Goal: Task Accomplishment & Management: Manage account settings

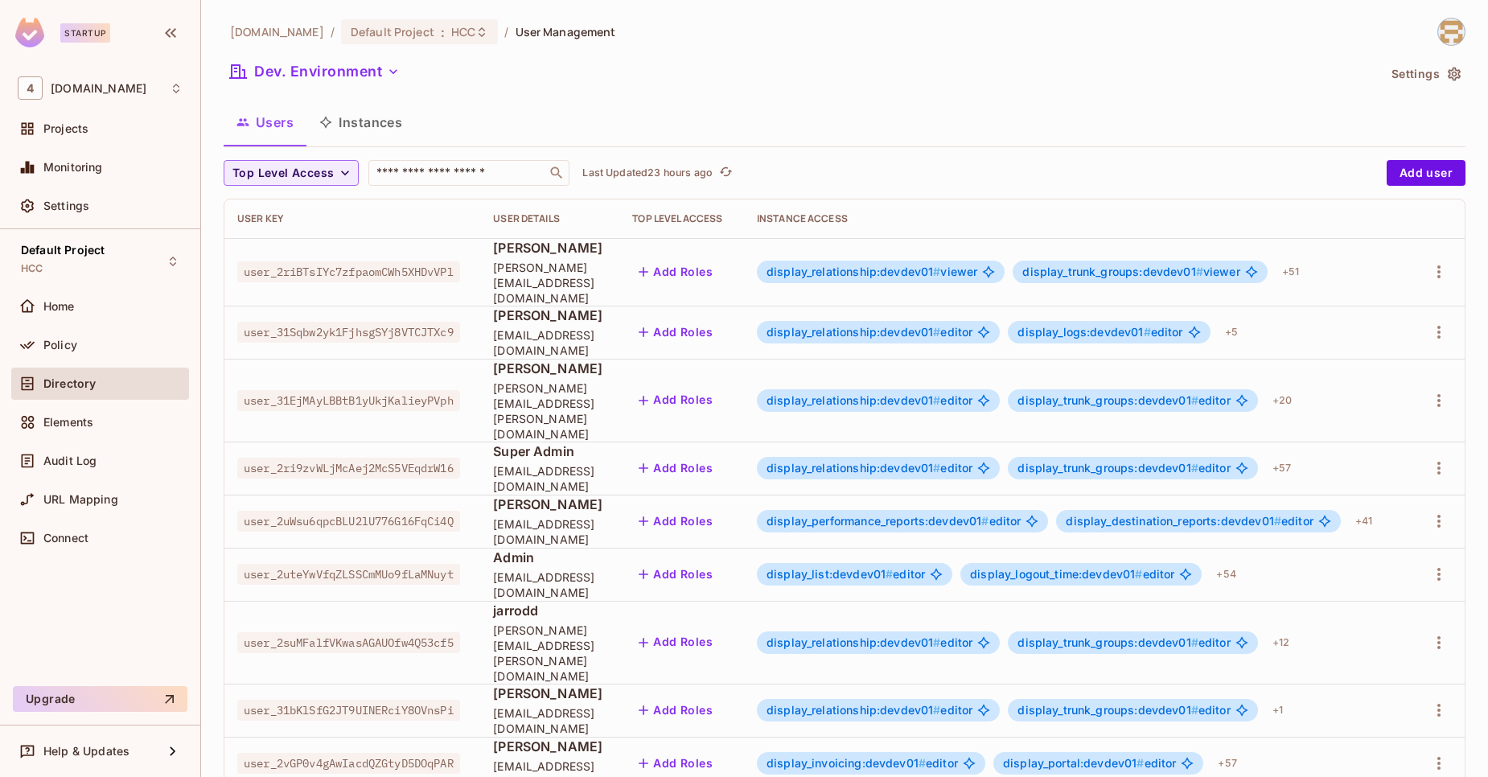
click at [368, 66] on button "Dev. Environment" at bounding box center [315, 72] width 183 height 26
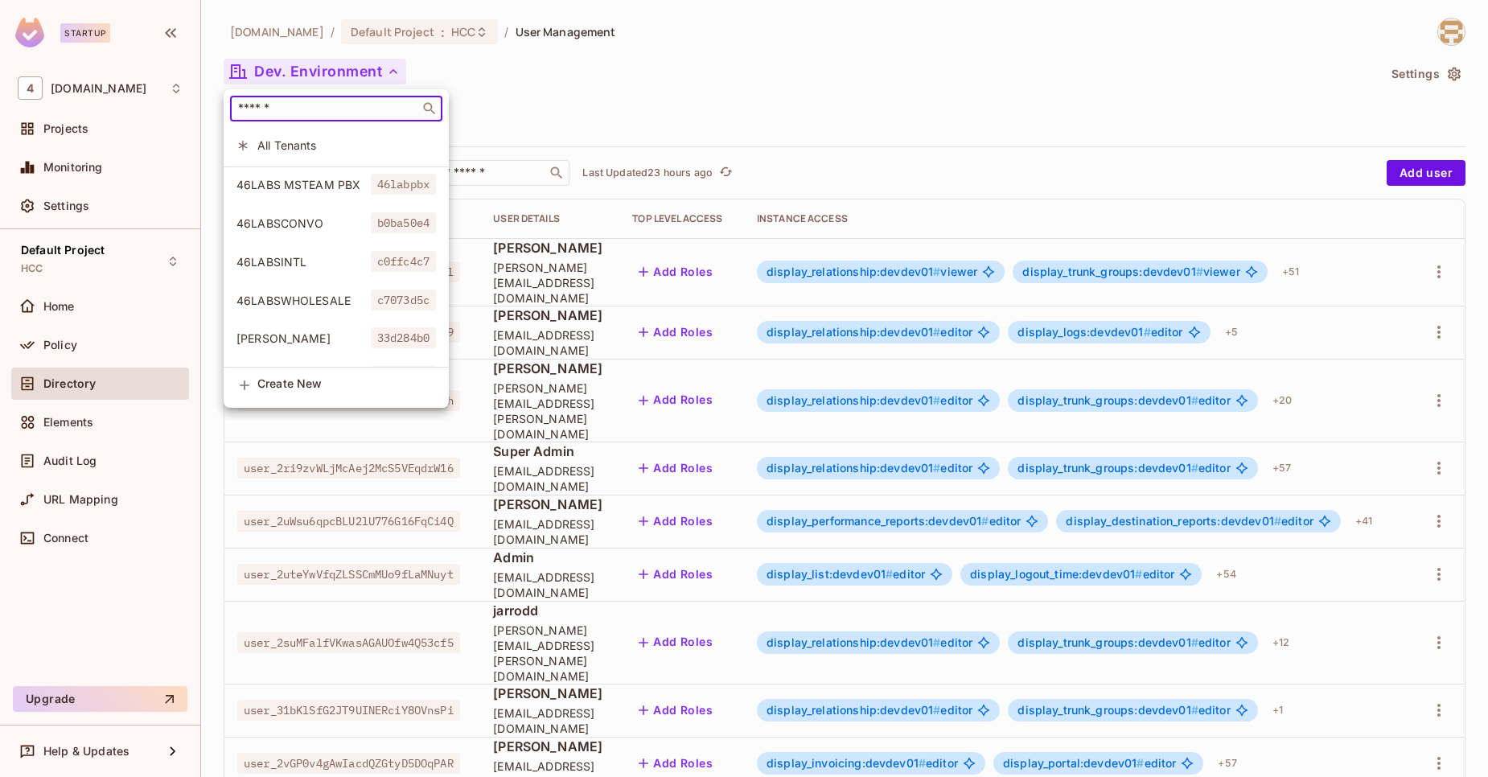
click at [301, 101] on input "text" at bounding box center [325, 109] width 180 height 16
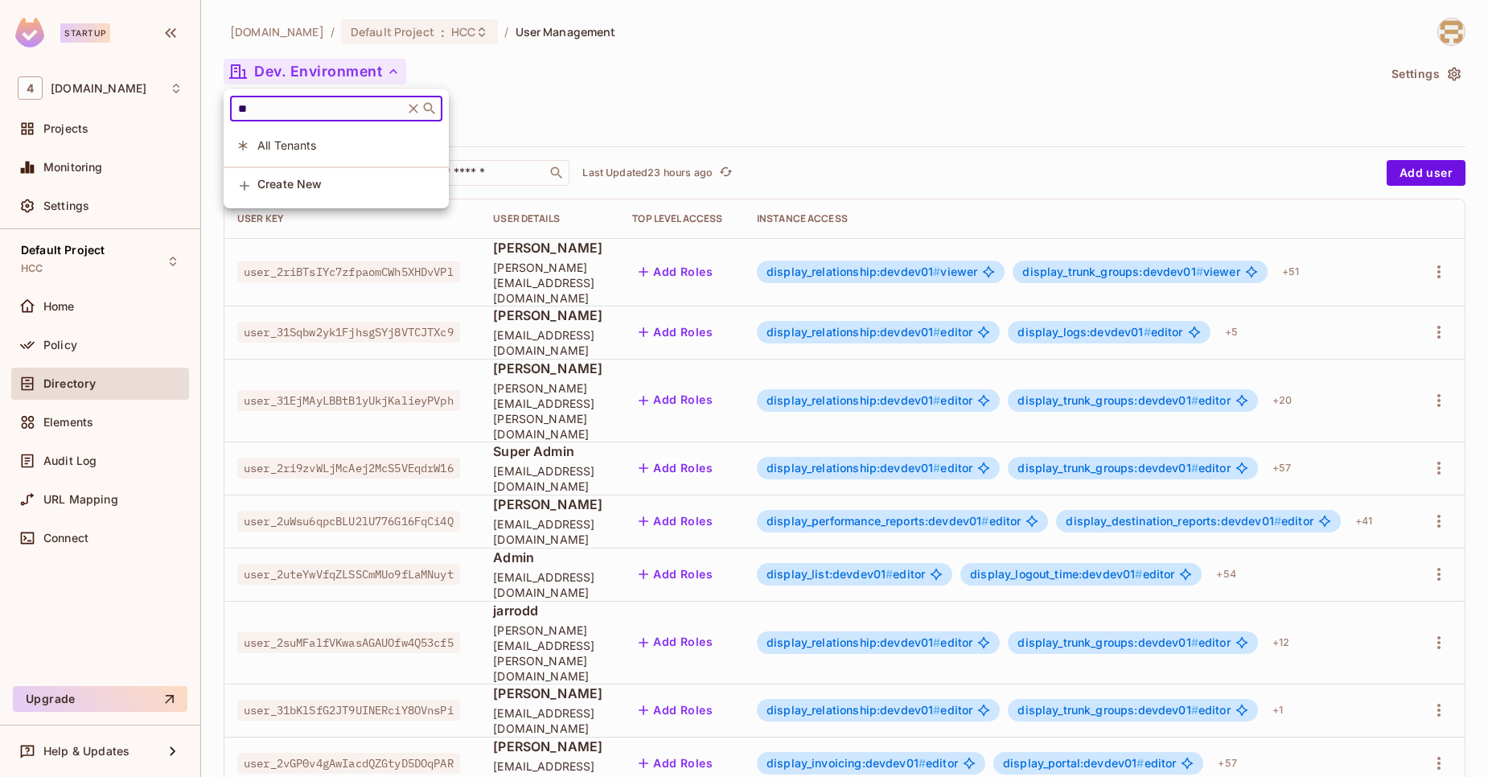
type input "*"
type input "****"
click at [124, 418] on div at bounding box center [744, 388] width 1488 height 777
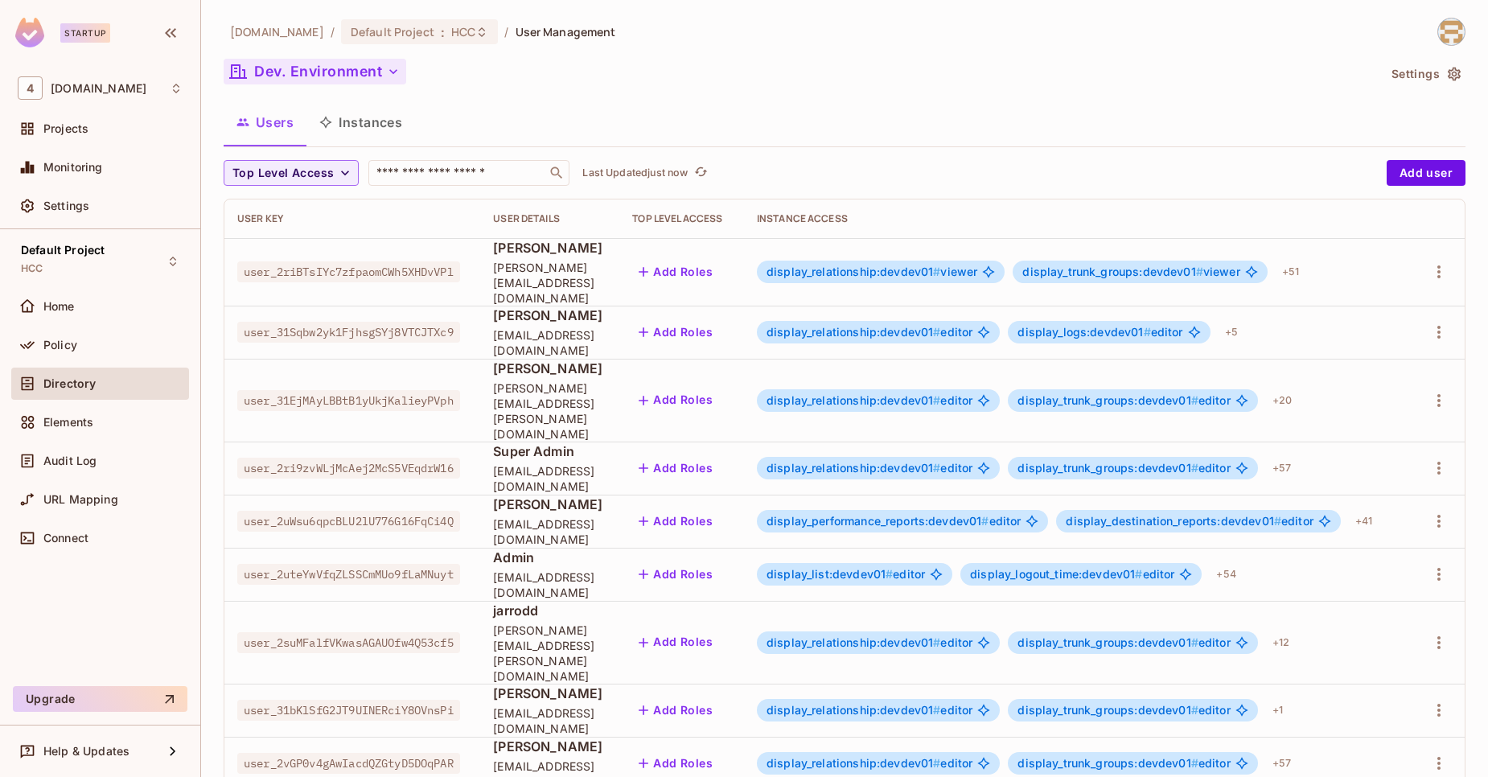
click at [286, 80] on button "Dev. Environment" at bounding box center [315, 72] width 183 height 26
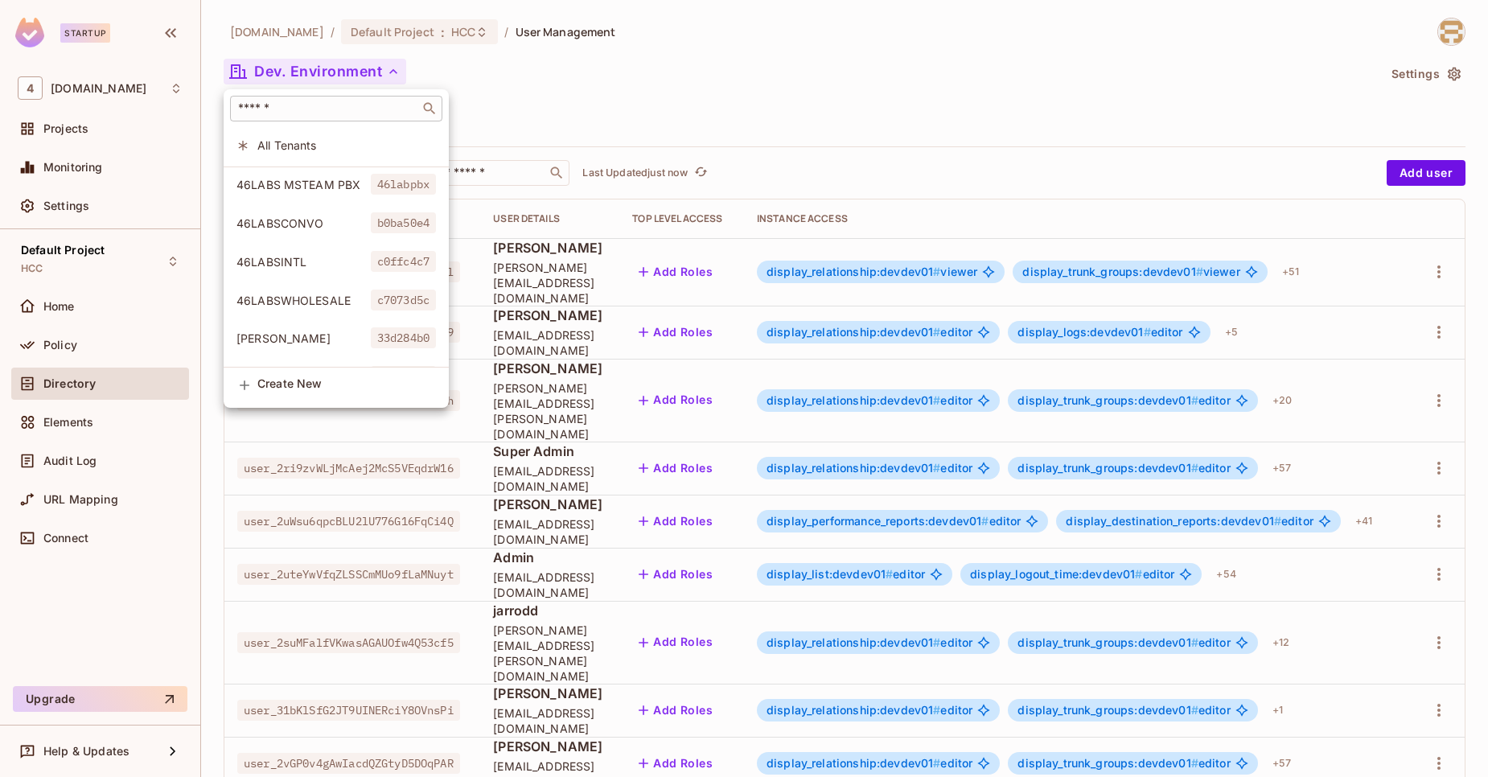
click at [297, 115] on input "text" at bounding box center [325, 109] width 180 height 16
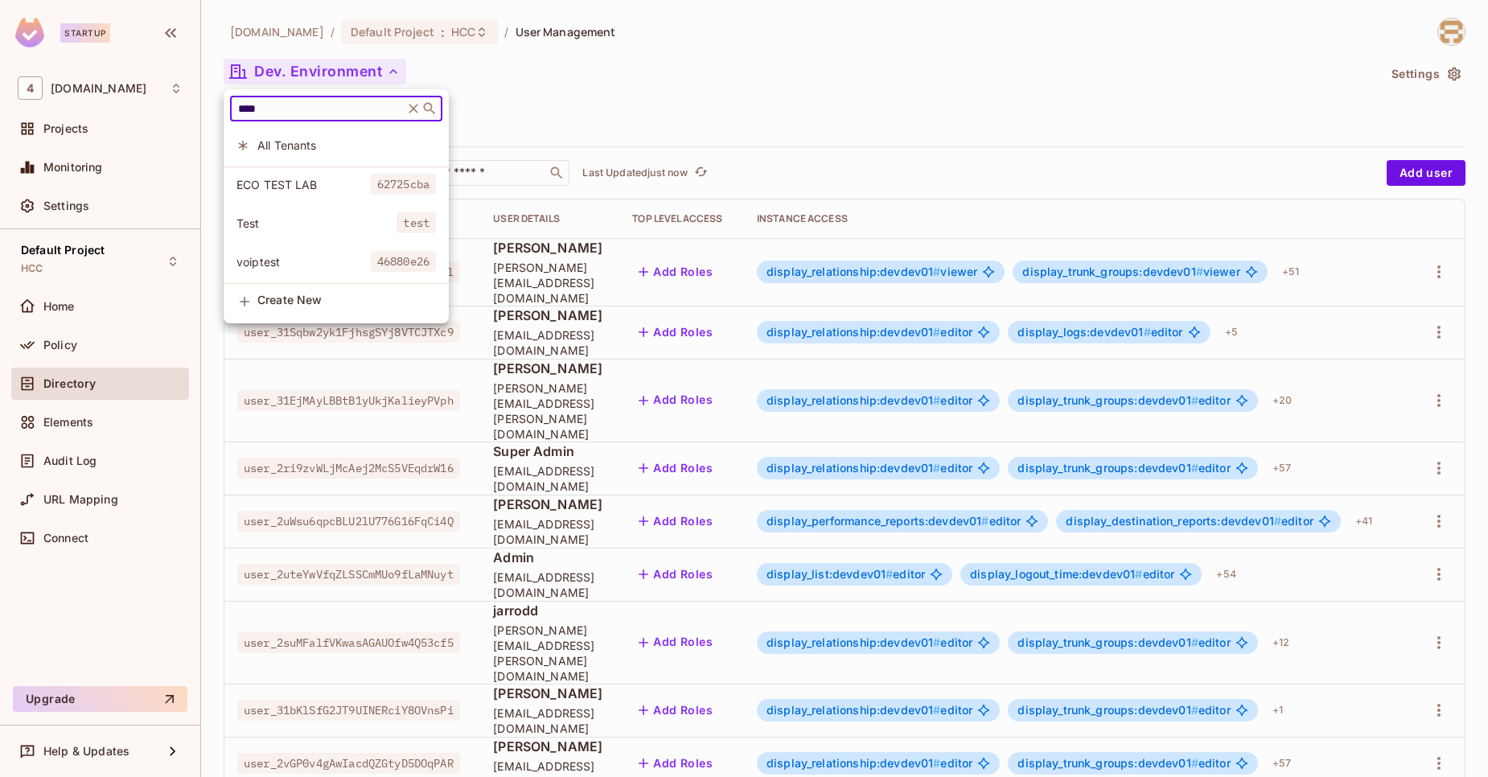
type input "****"
click at [614, 76] on div at bounding box center [744, 388] width 1488 height 777
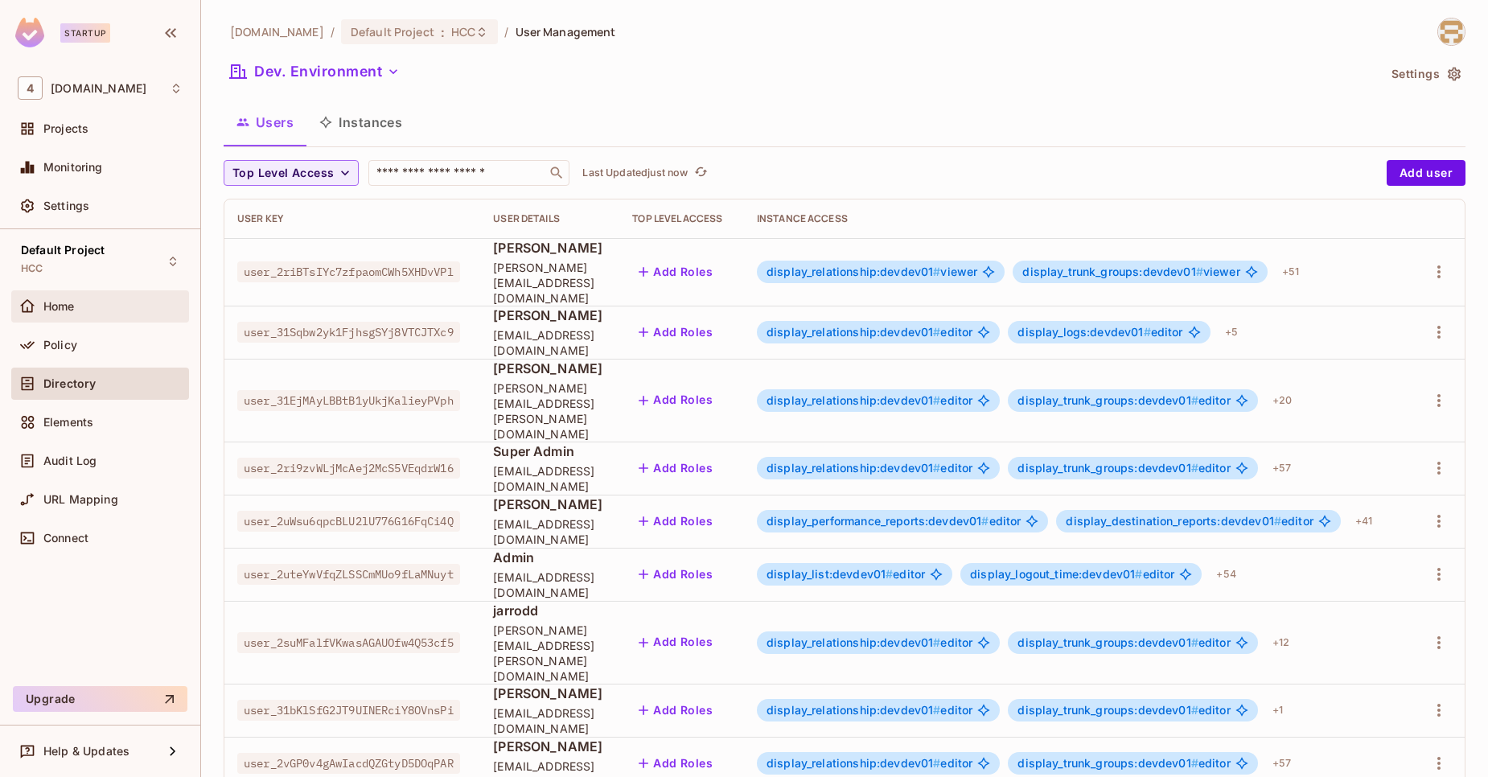
click at [109, 313] on div "Home" at bounding box center [100, 306] width 165 height 19
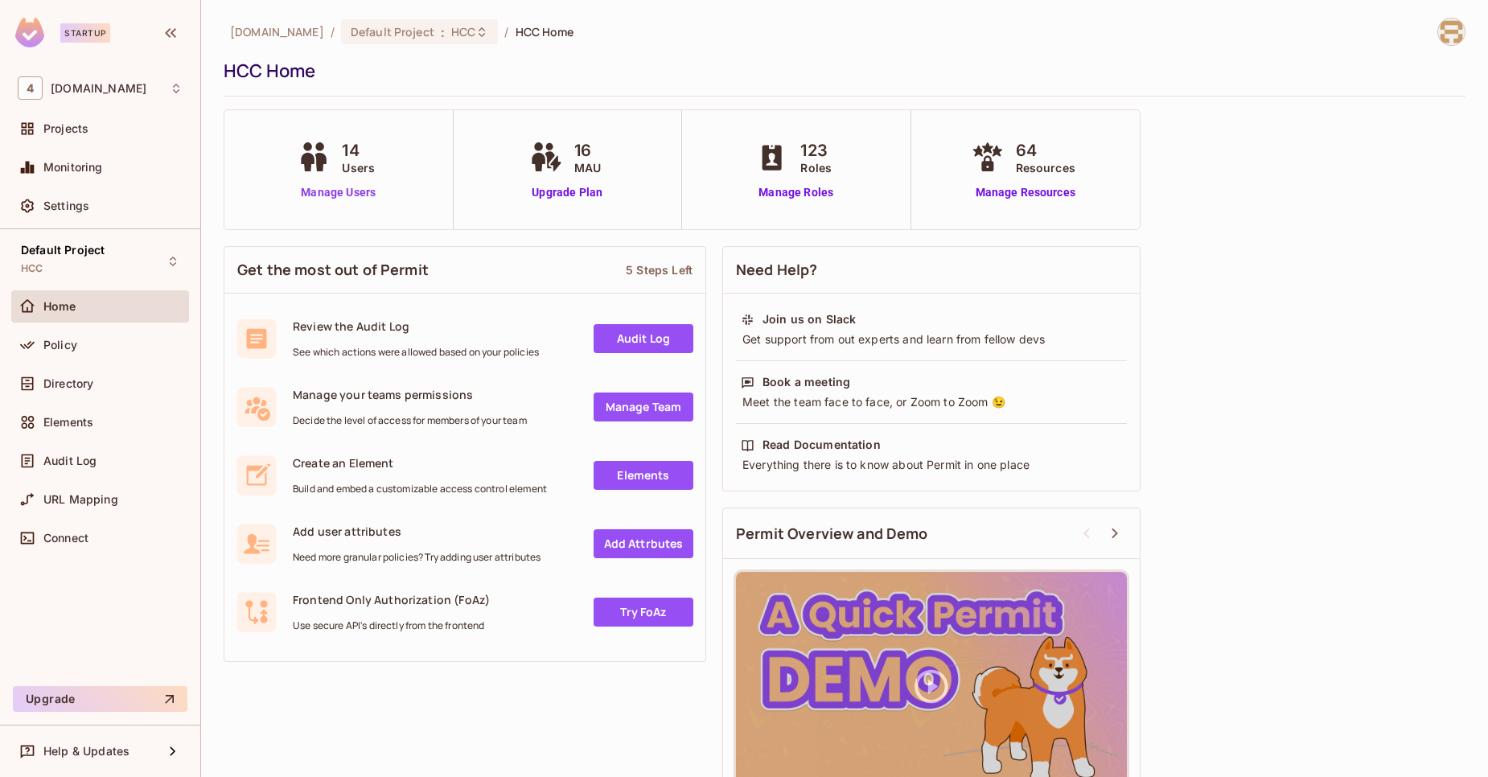
click at [318, 193] on link "Manage Users" at bounding box center [338, 192] width 89 height 17
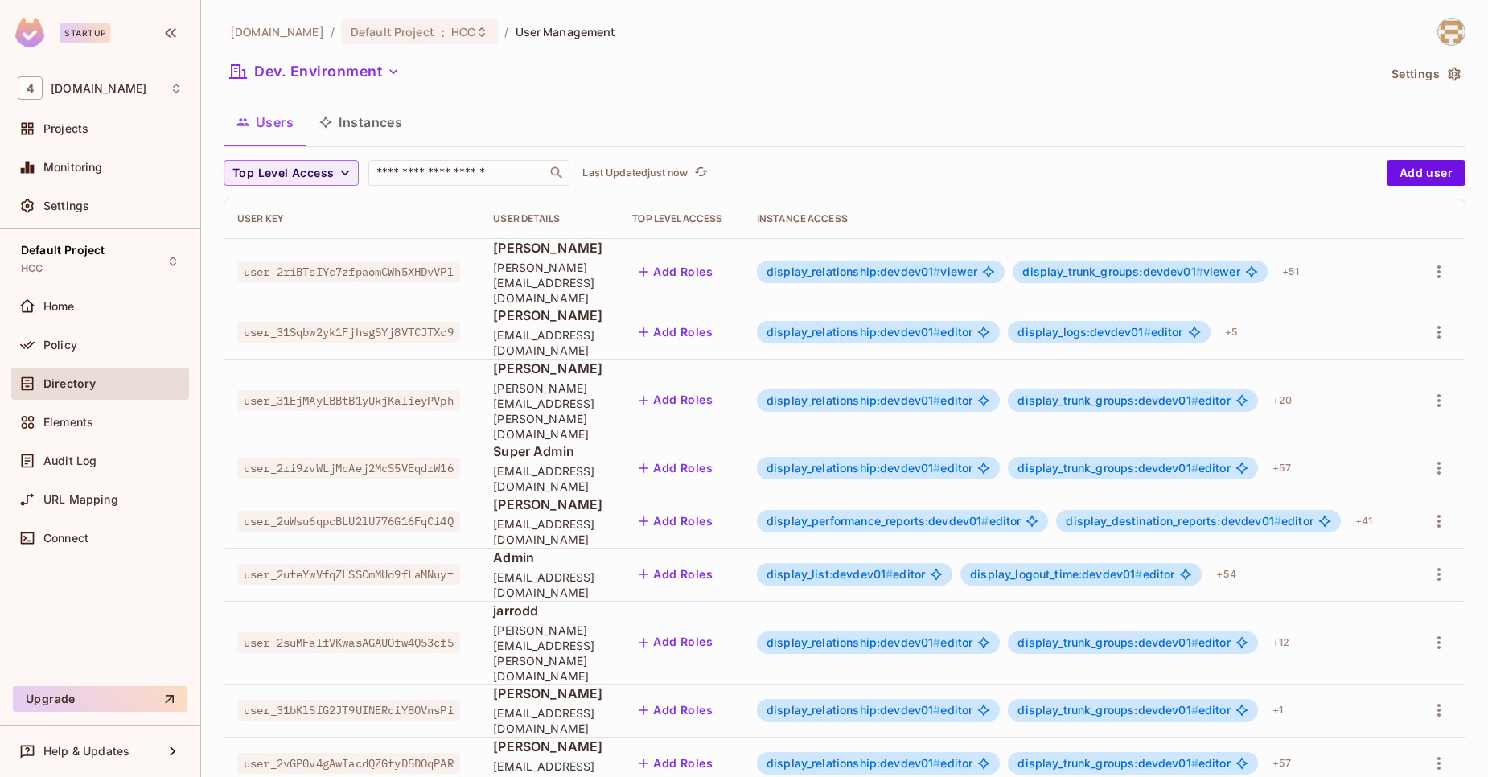
click at [320, 77] on button "Dev. Environment" at bounding box center [315, 72] width 183 height 26
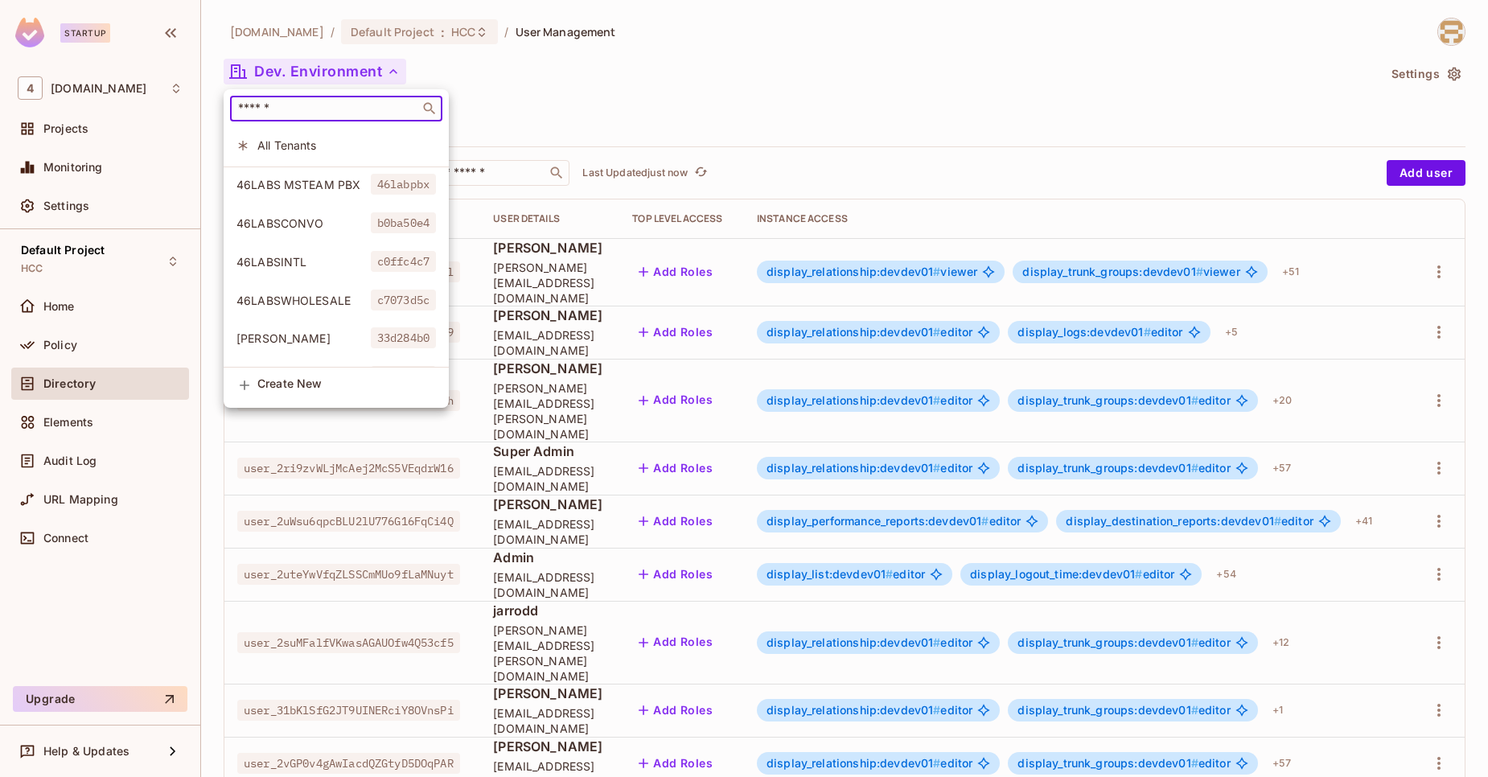
click at [273, 111] on input "text" at bounding box center [325, 109] width 180 height 16
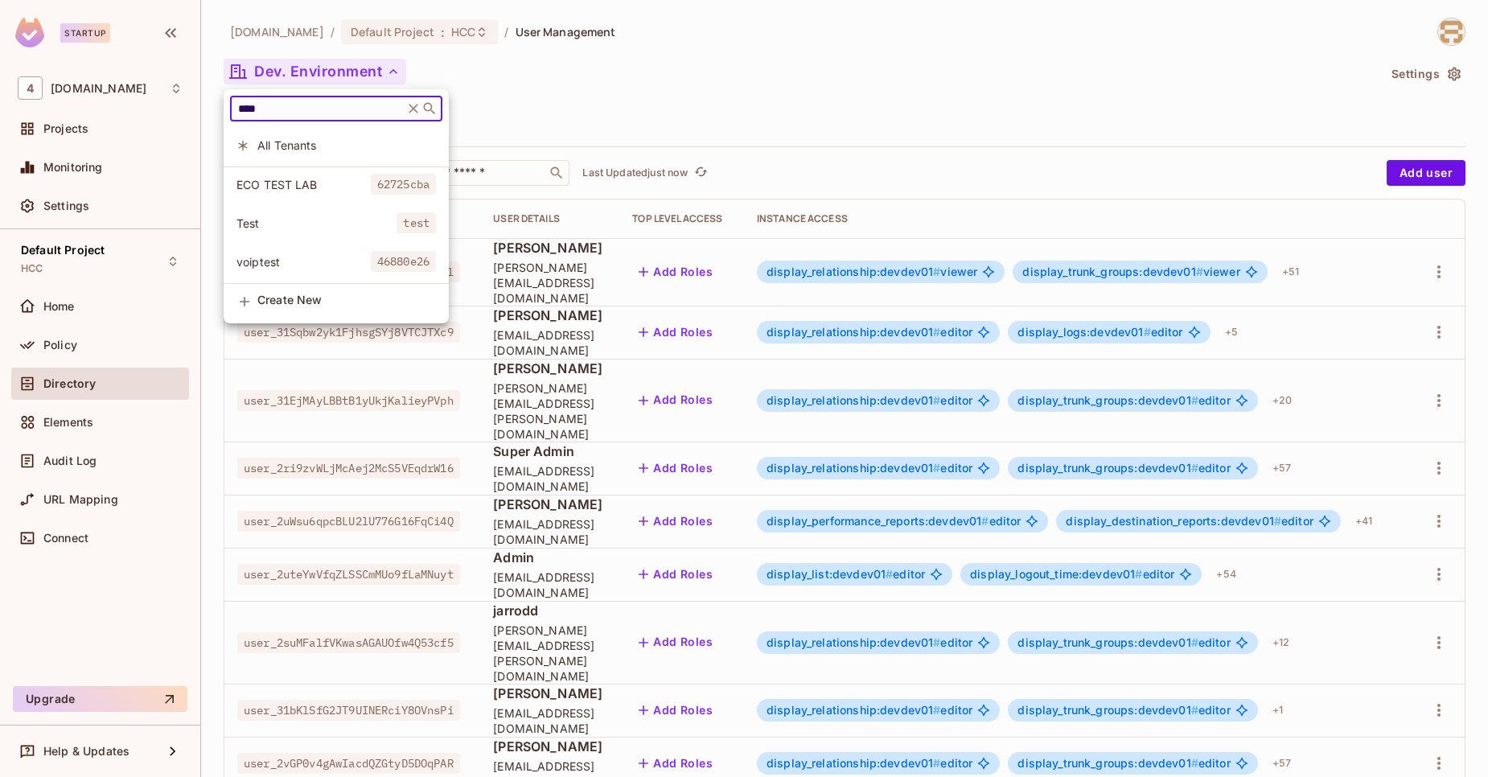
type input "****"
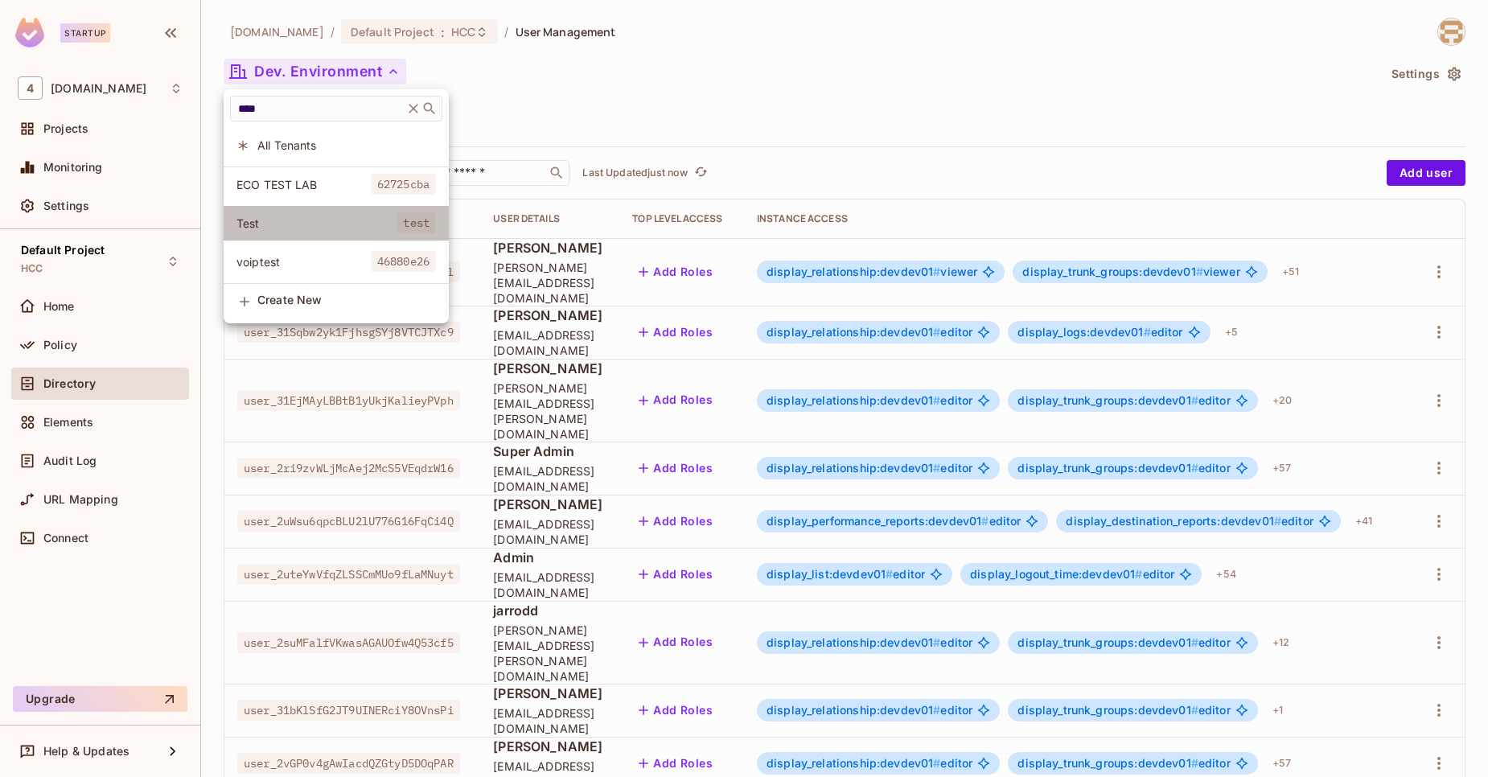
click at [287, 212] on li "Test test" at bounding box center [336, 223] width 225 height 35
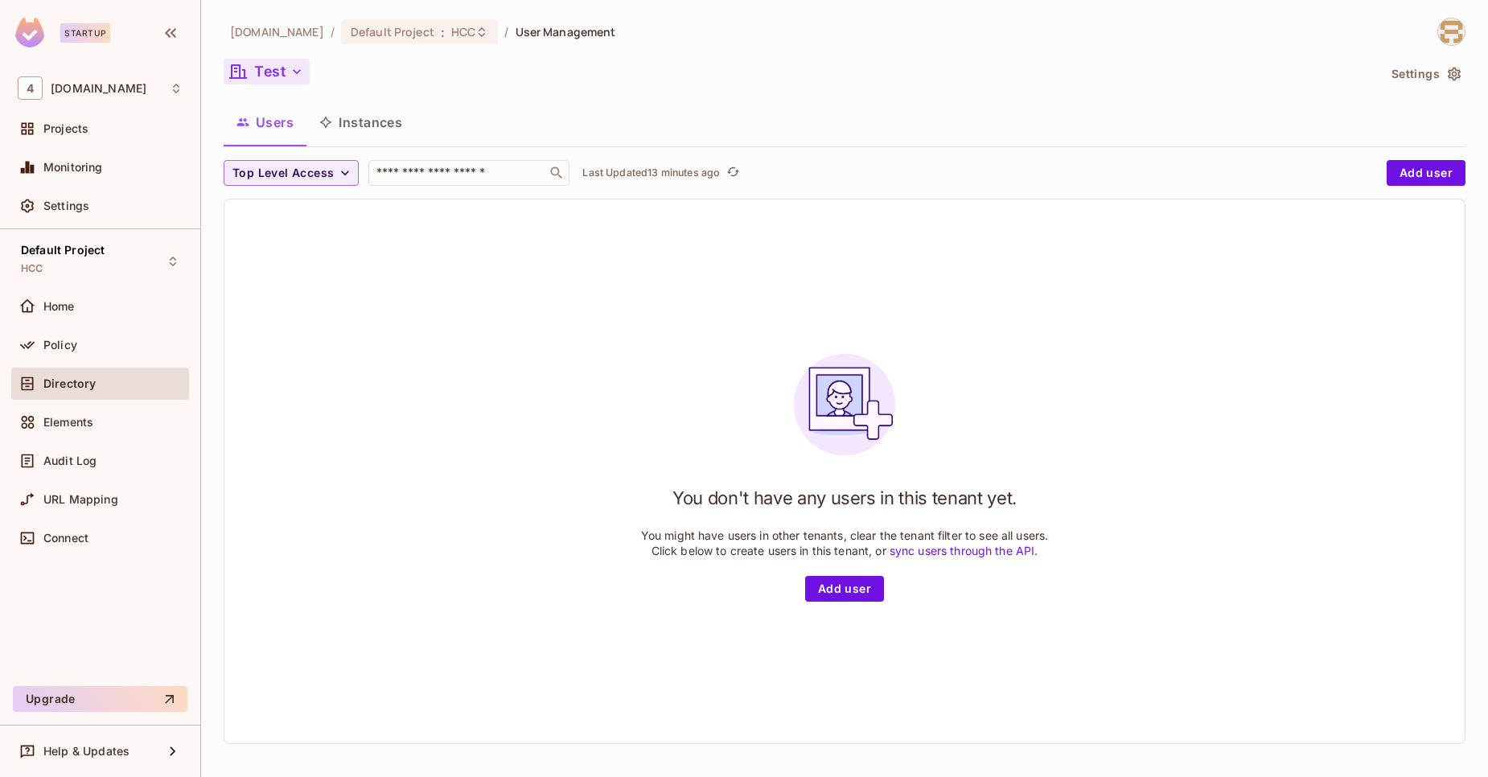
click at [271, 77] on button "Test" at bounding box center [267, 72] width 86 height 26
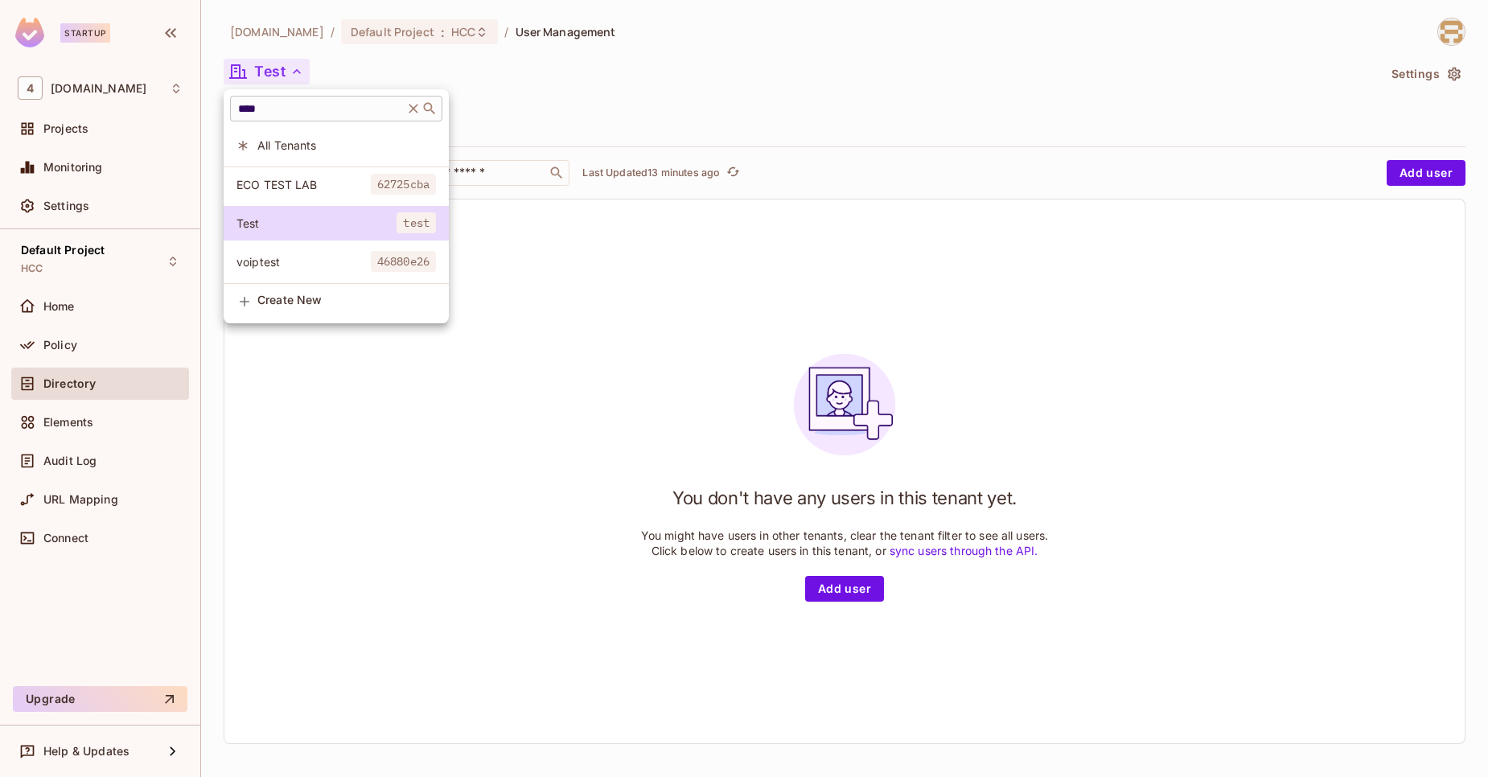
click at [279, 105] on input "****" at bounding box center [317, 109] width 164 height 16
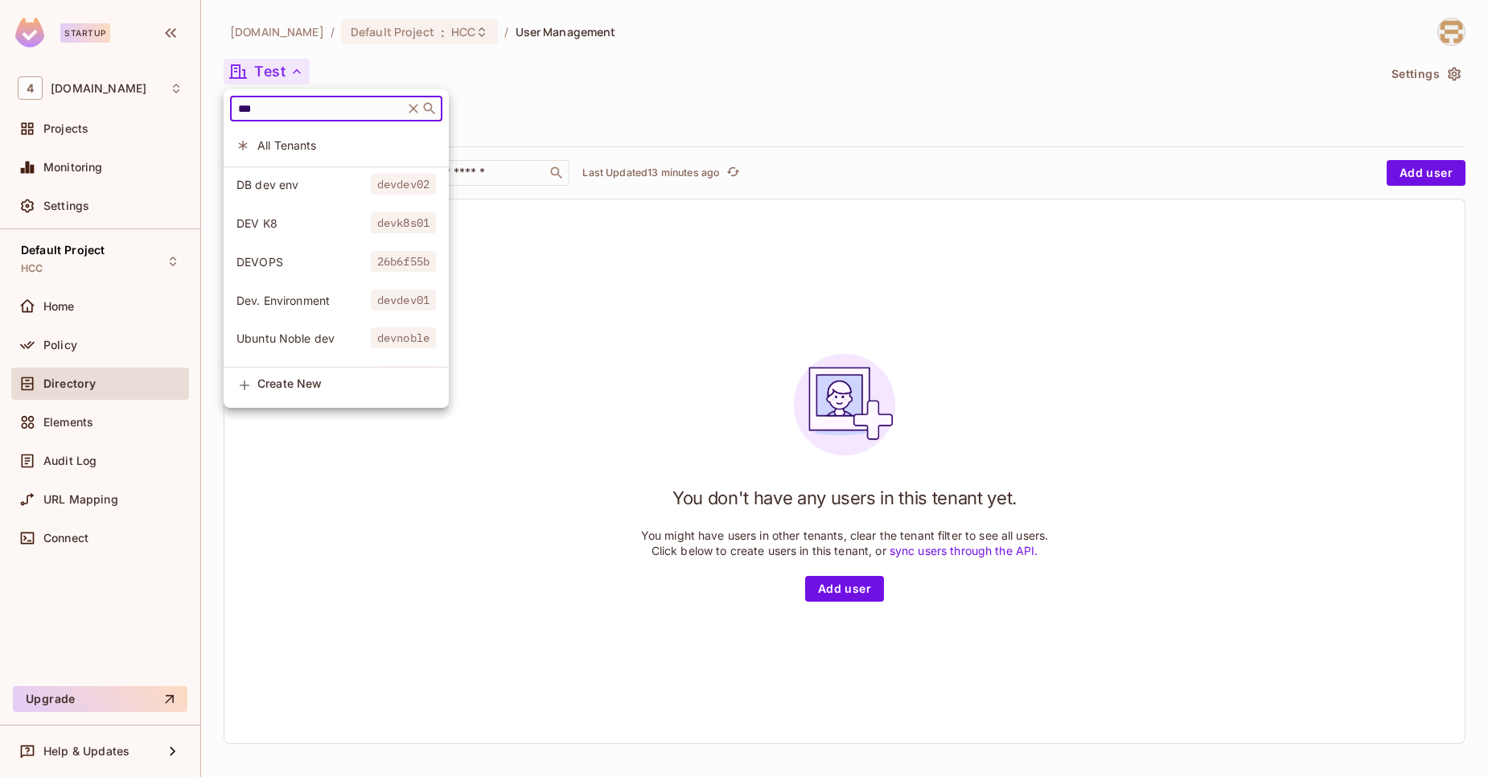
type input "***"
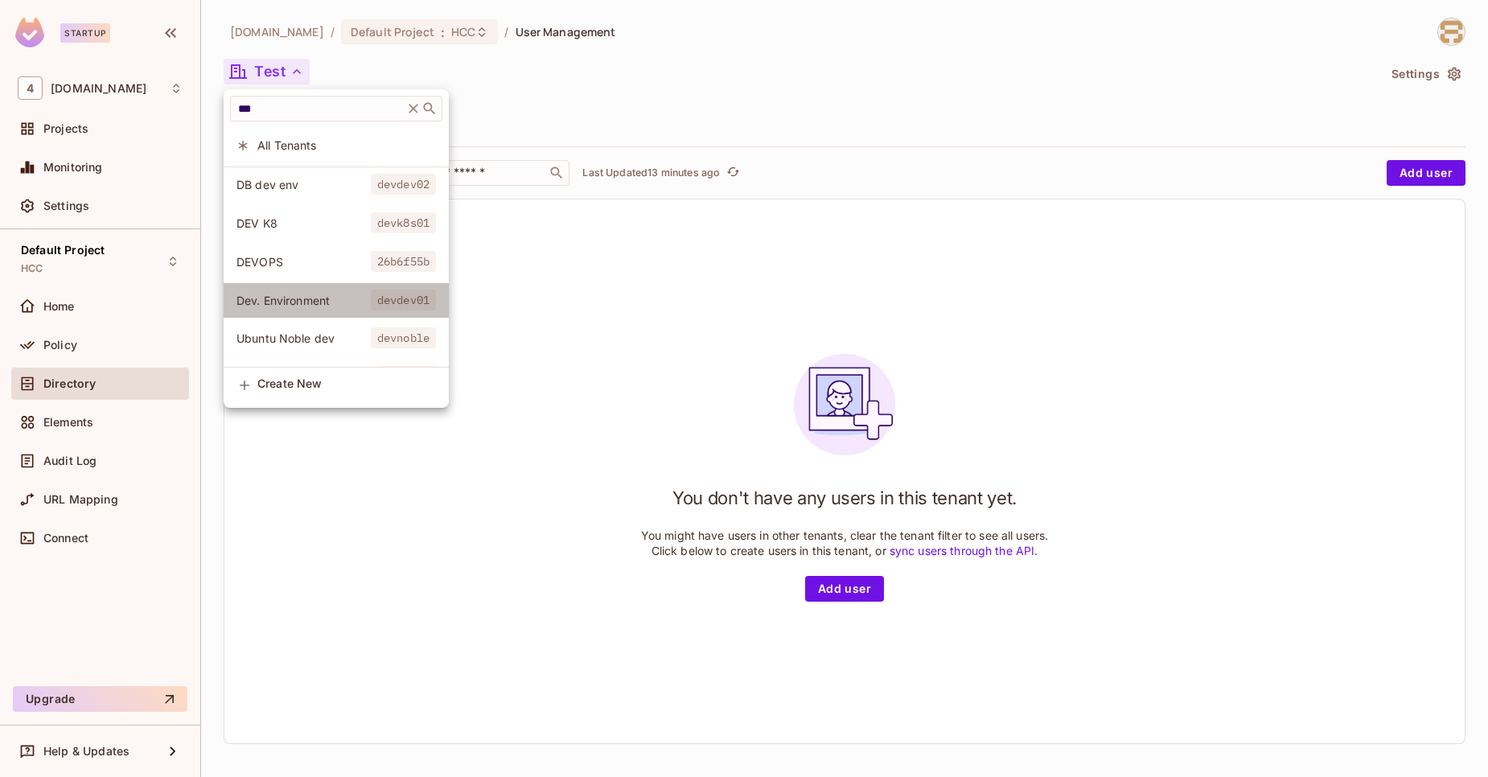
click at [315, 298] on span "Dev. Environment" at bounding box center [303, 300] width 134 height 15
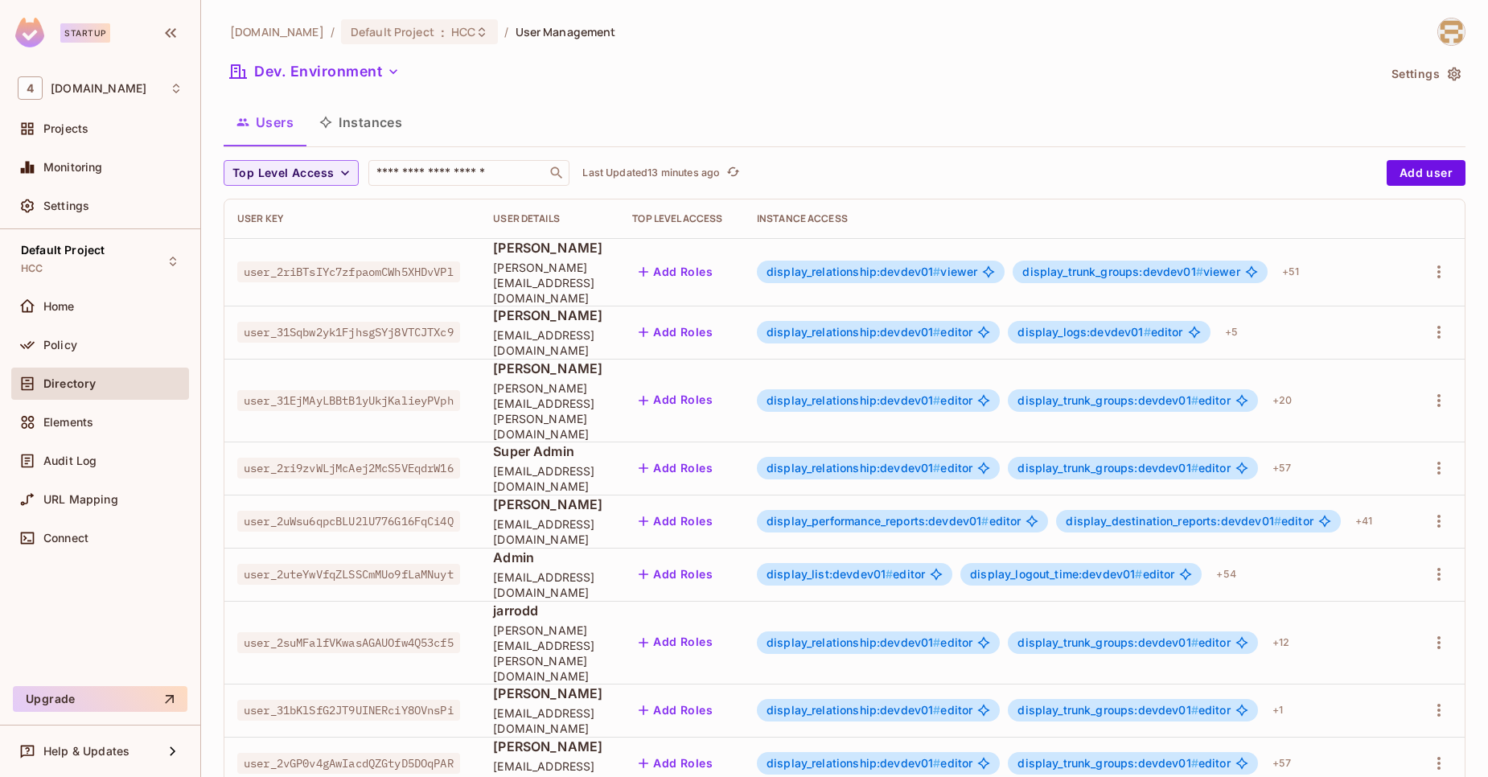
click at [435, 511] on span "user_2uWsu6qpcBLU2lU776G16FqCi4Q" at bounding box center [348, 521] width 223 height 21
copy span "user_2uWsu6qpcBLU2lU776G16FqCi4Q"
click at [554, 129] on div "Users Instances" at bounding box center [845, 122] width 1242 height 40
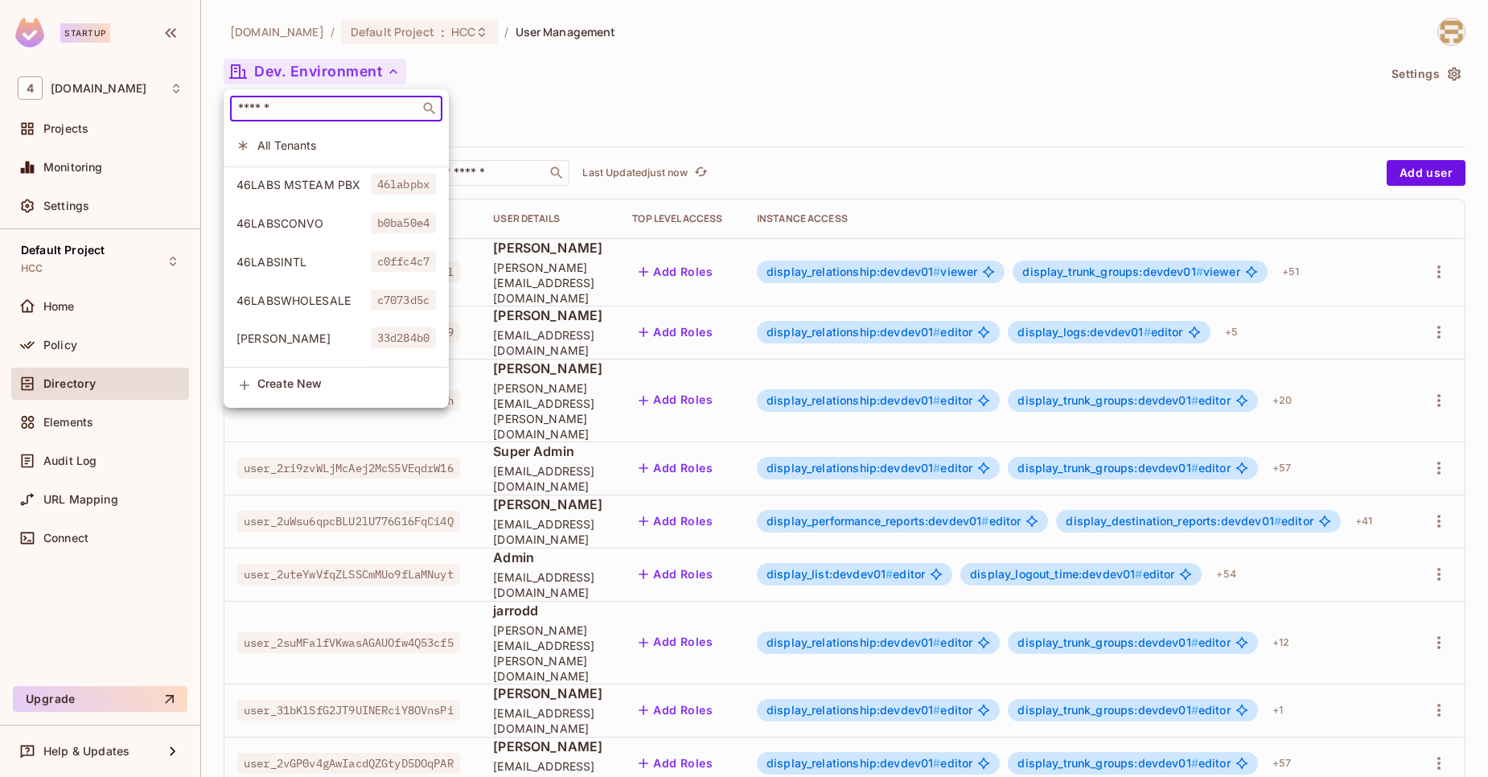
click at [303, 107] on input "text" at bounding box center [325, 109] width 180 height 16
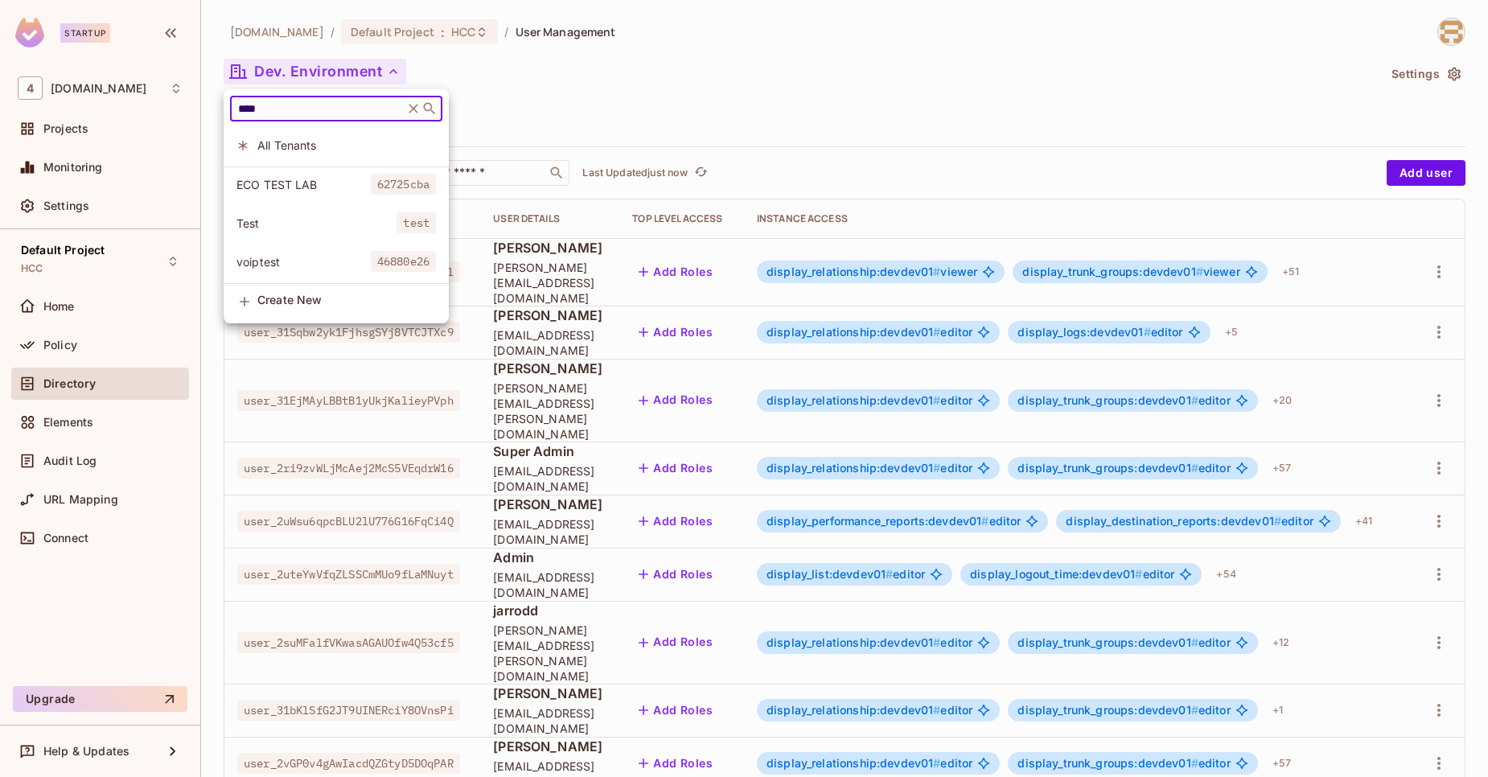
type input "****"
click at [262, 224] on span "Test" at bounding box center [316, 223] width 160 height 15
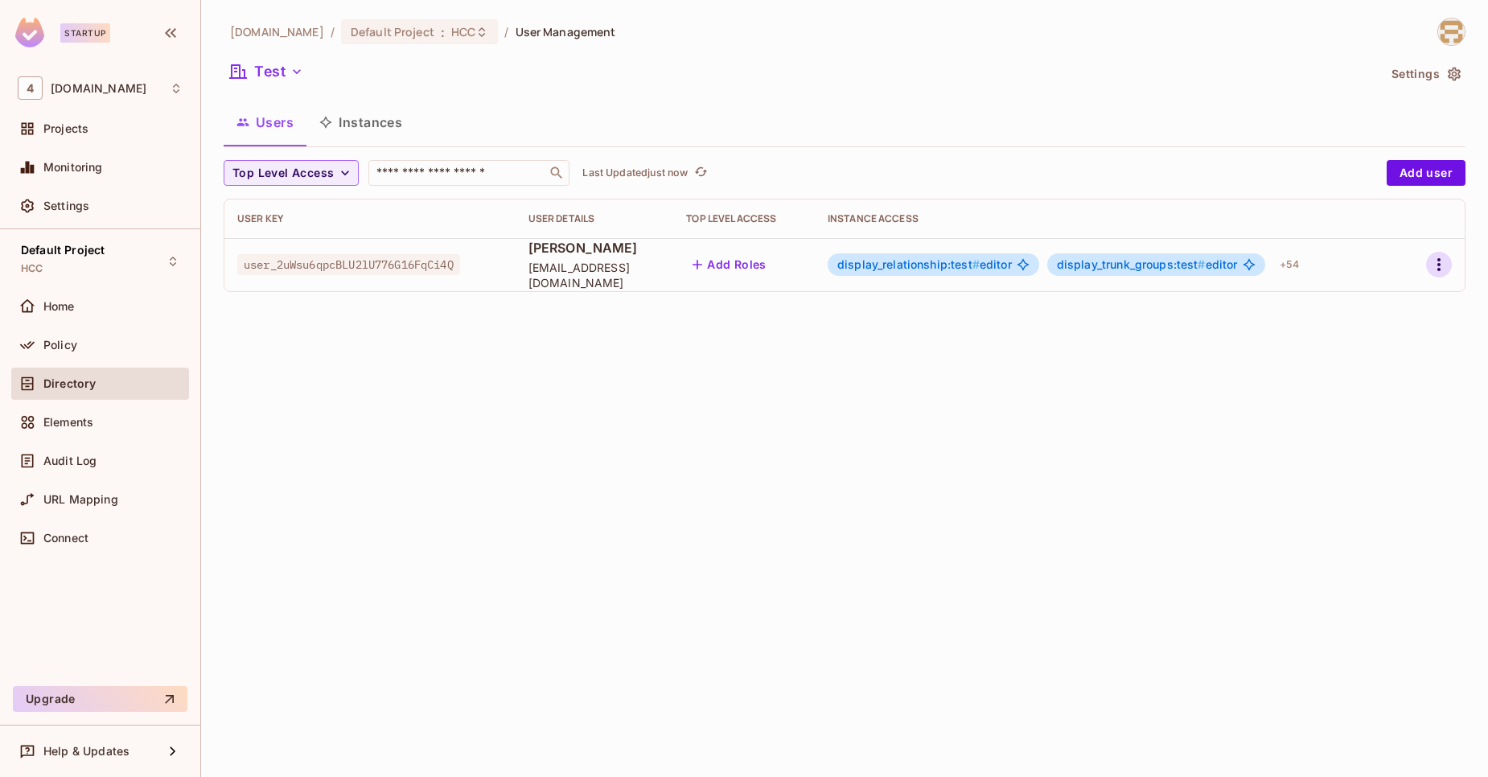
click at [1428, 261] on button "button" at bounding box center [1439, 265] width 26 height 26
click at [1378, 290] on li "Edit" at bounding box center [1369, 301] width 142 height 35
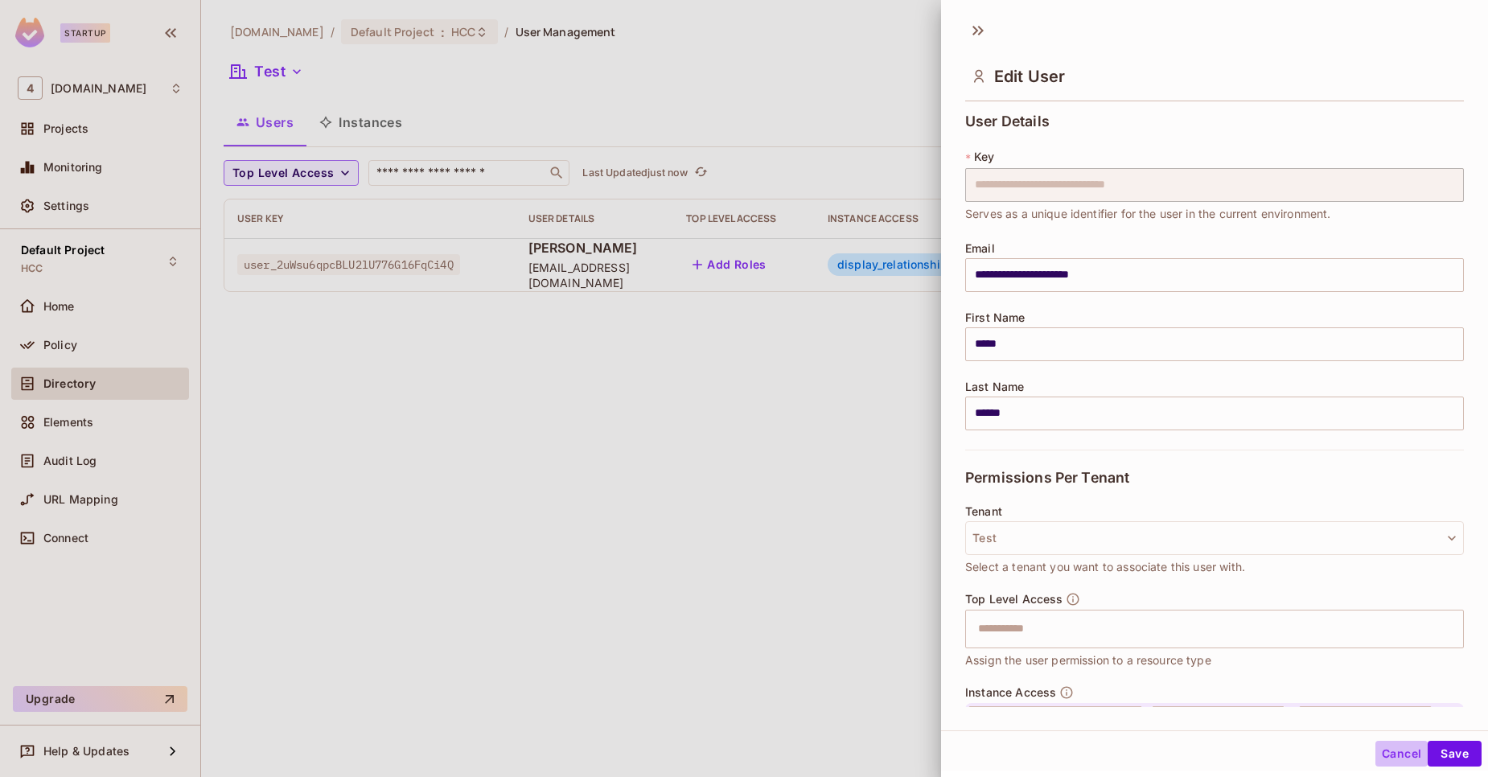
click at [1383, 749] on button "Cancel" at bounding box center [1401, 754] width 52 height 26
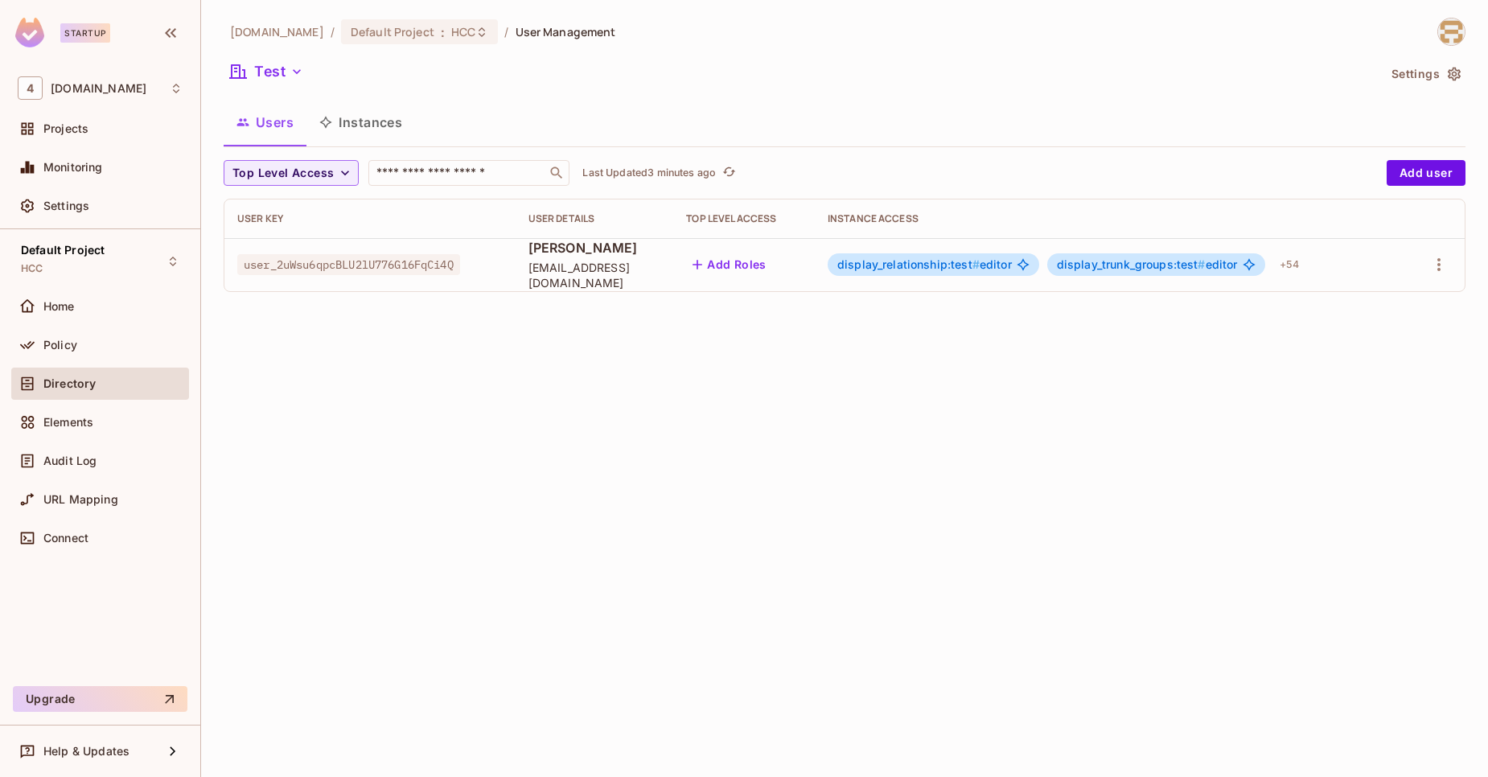
click at [721, 519] on div "46labs.com / Default Project : HCC / User Management Test Settings Users Instan…" at bounding box center [844, 388] width 1287 height 777
click at [870, 109] on div "Users Instances" at bounding box center [845, 122] width 1242 height 40
click at [353, 124] on button "Instances" at bounding box center [360, 122] width 109 height 40
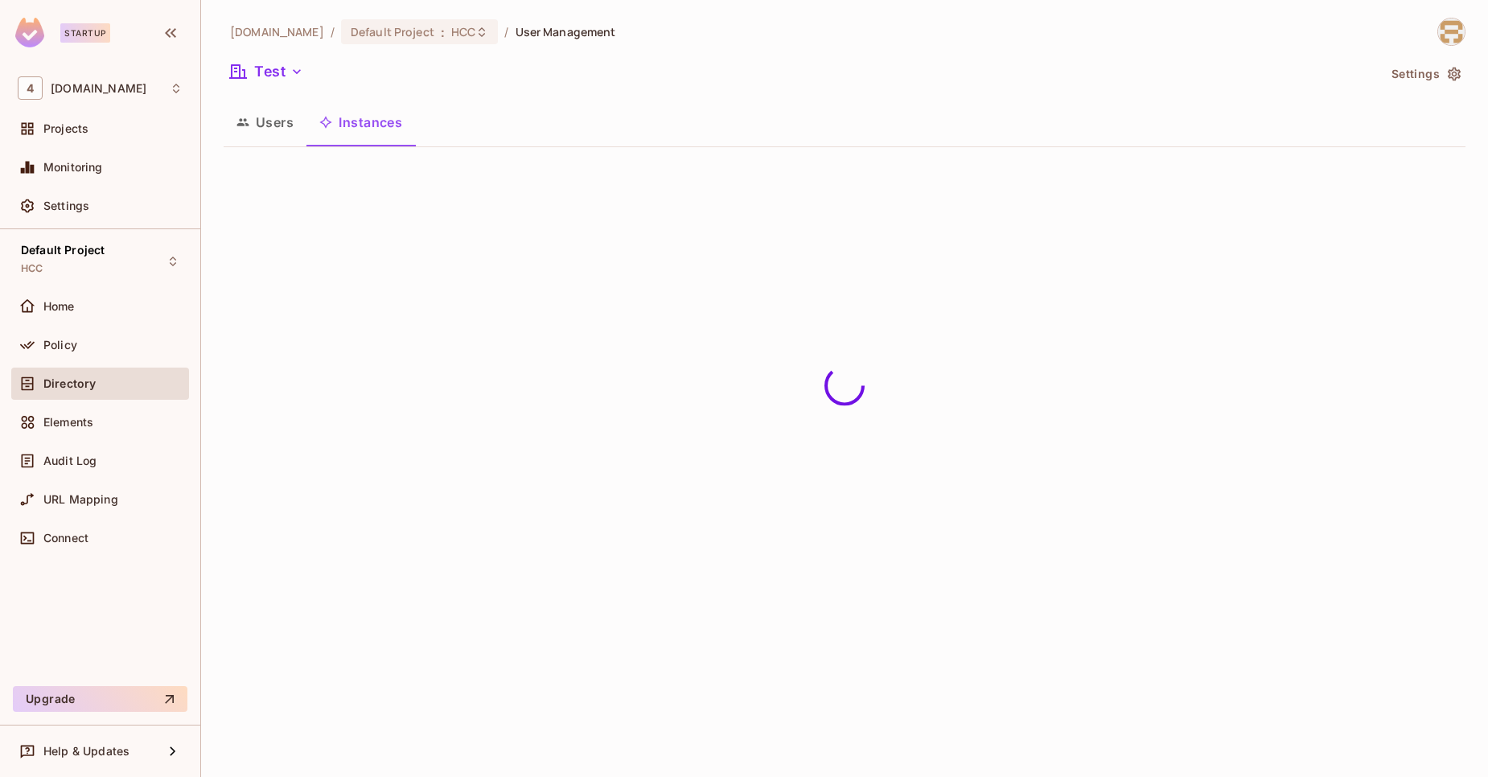
click at [282, 131] on button "Users" at bounding box center [265, 122] width 83 height 40
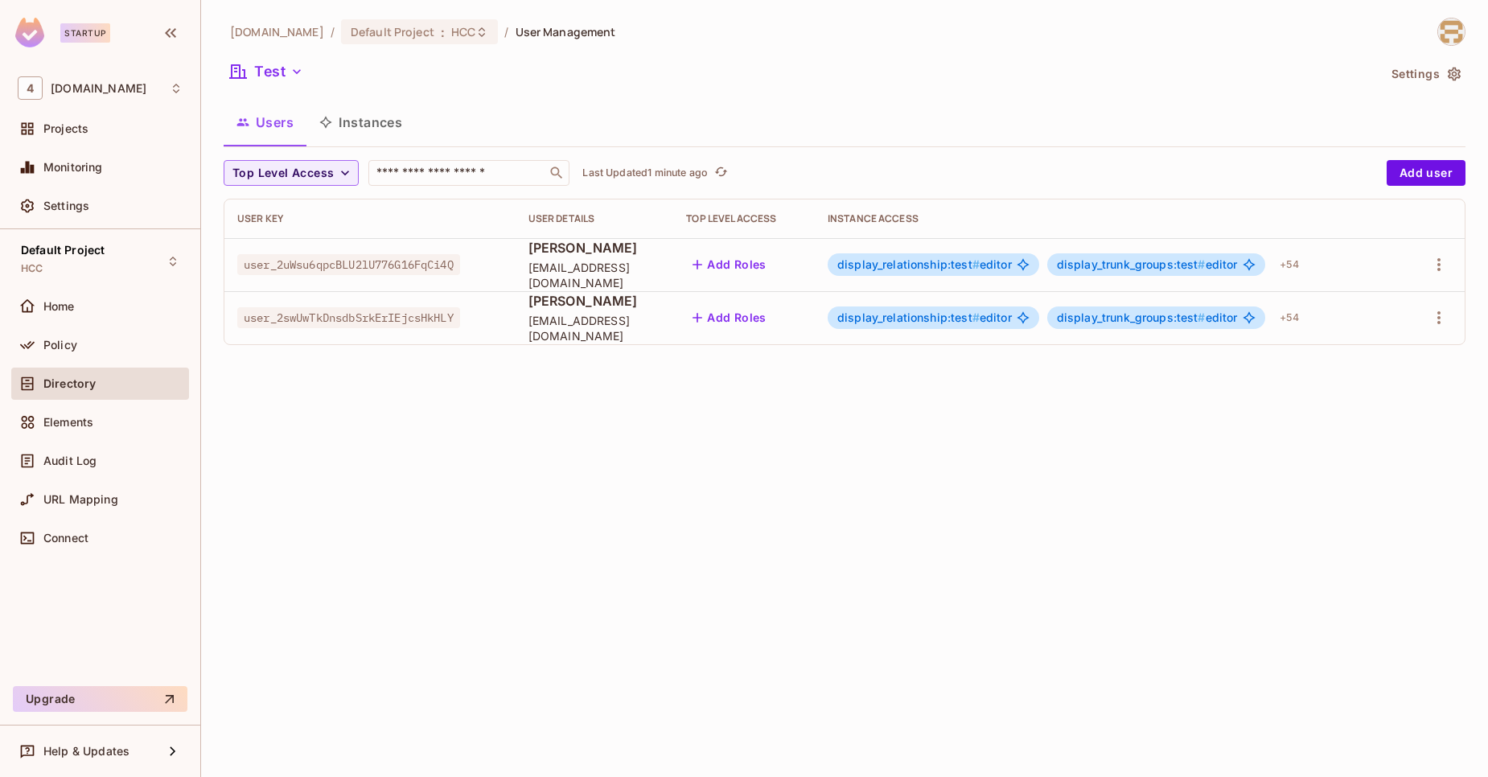
click at [1127, 100] on div "46labs.com / Default Project : HCC / User Management Test Settings Users Instan…" at bounding box center [845, 188] width 1242 height 340
